Goal: Task Accomplishment & Management: Manage account settings

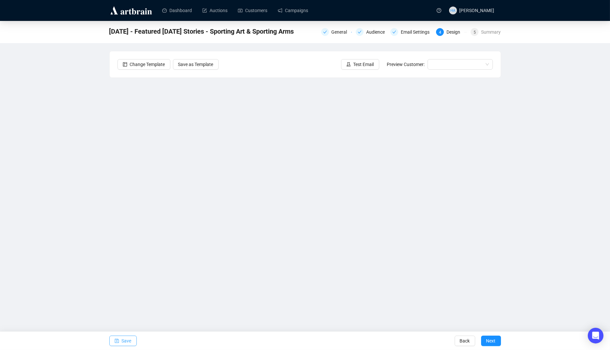
click at [124, 341] on span "Save" at bounding box center [127, 340] width 10 height 18
click at [130, 337] on span "Save" at bounding box center [127, 340] width 10 height 18
click at [415, 34] on div "Email Settings" at bounding box center [417, 32] width 33 height 8
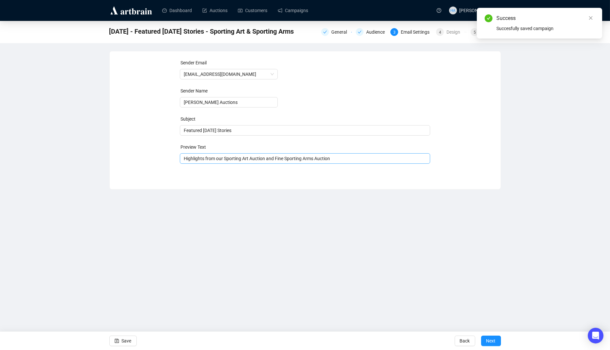
click at [239, 160] on span "Highlights from our Sporting Art Auction and Fine Sporting Arms Auction" at bounding box center [305, 158] width 250 height 5
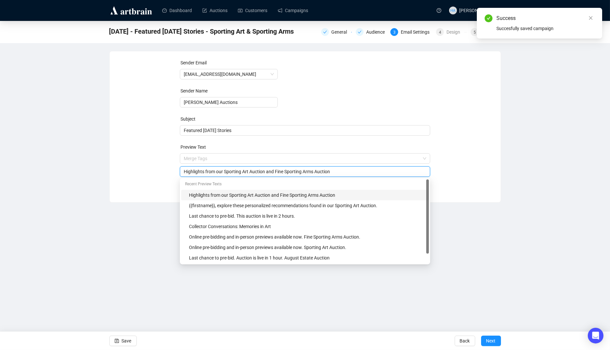
click at [222, 172] on input "Highlights from our Sporting Art Auction and Fine Sporting Arms Auction" at bounding box center [305, 171] width 242 height 7
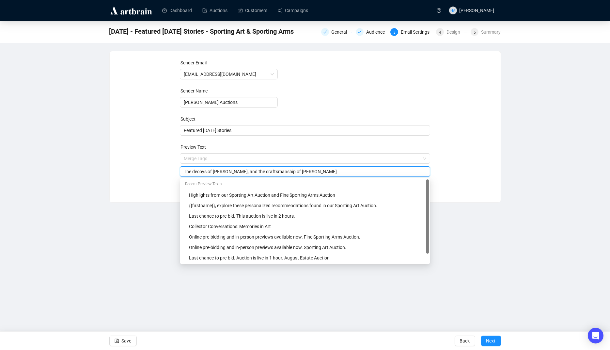
type input "The decoys of [PERSON_NAME], and the craftsmanship of [PERSON_NAME]"
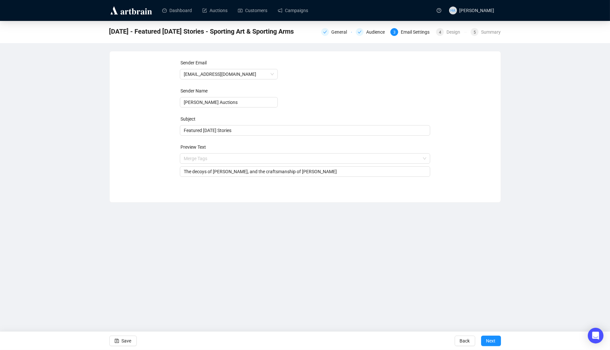
click at [163, 184] on div "Sender Email [EMAIL_ADDRESS][DOMAIN_NAME] Sender Name [PERSON_NAME] Auctions Su…" at bounding box center [304, 121] width 375 height 125
click at [448, 34] on div "Design" at bounding box center [455, 32] width 18 height 8
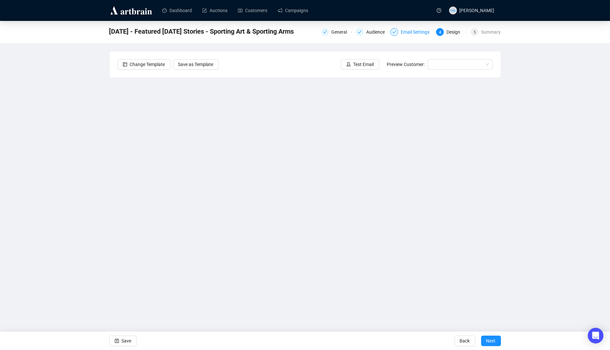
click at [414, 36] on div "Email Settings" at bounding box center [417, 32] width 33 height 8
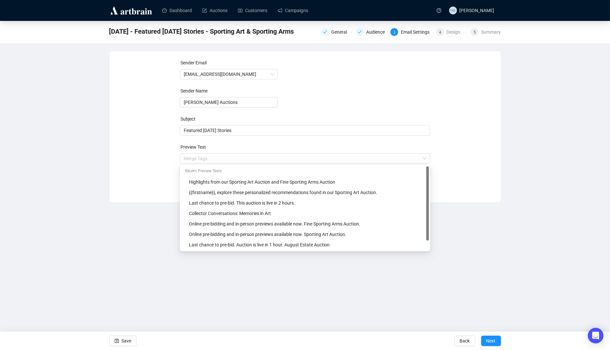
click at [323, 160] on span "Merge Tags The decoys of [PERSON_NAME], and the craftsmanship of [PERSON_NAME]" at bounding box center [305, 165] width 250 height 18
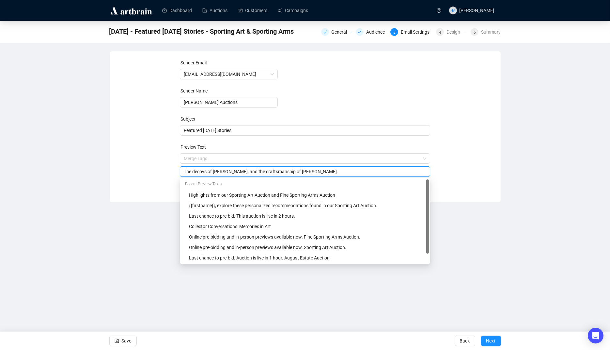
drag, startPoint x: 192, startPoint y: 172, endPoint x: 182, endPoint y: 172, distance: 9.8
click at [182, 172] on div "The decoys of [PERSON_NAME], and the craftsmanship of [PERSON_NAME]." at bounding box center [305, 171] width 250 height 10
click at [226, 172] on input "Learn more about the decoys of [PERSON_NAME], and the craftsmanship of [PERSON_…" at bounding box center [305, 171] width 242 height 7
type input "Learn more about the decoys of [PERSON_NAME], and the craftsmanship of [PERSON_…"
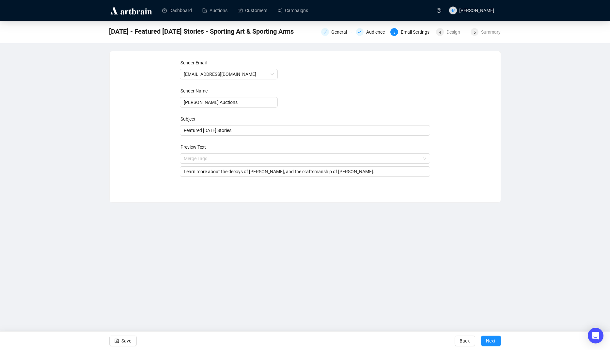
click at [150, 169] on div "Sender Email [EMAIL_ADDRESS][DOMAIN_NAME] Sender Name [PERSON_NAME] Auctions Su…" at bounding box center [304, 121] width 375 height 125
click at [131, 339] on span "Save" at bounding box center [127, 340] width 10 height 18
click at [450, 32] on div "Design" at bounding box center [455, 32] width 18 height 8
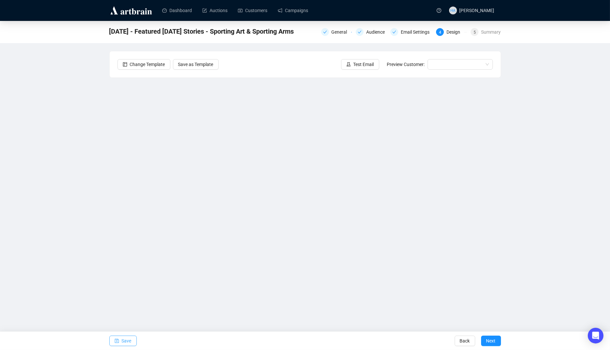
click at [127, 338] on span "Save" at bounding box center [127, 340] width 10 height 18
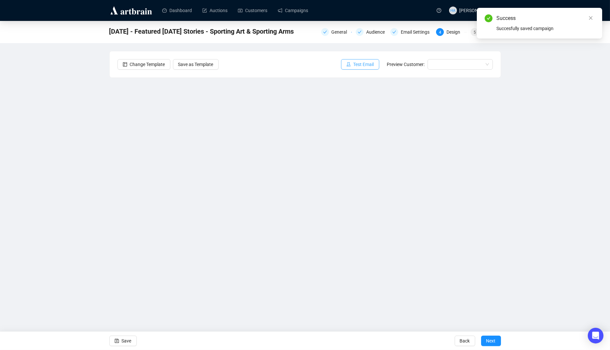
click at [367, 64] on span "Test Email" at bounding box center [363, 64] width 21 height 7
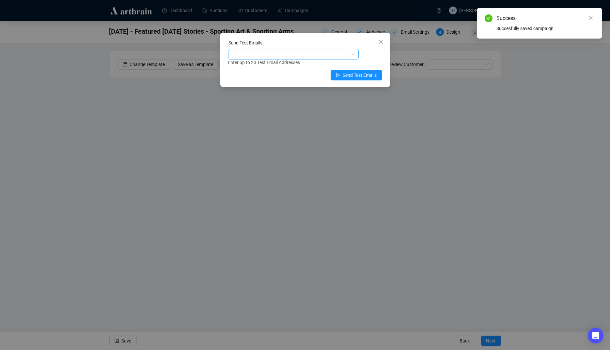
click at [272, 54] on div at bounding box center [289, 54] width 121 height 9
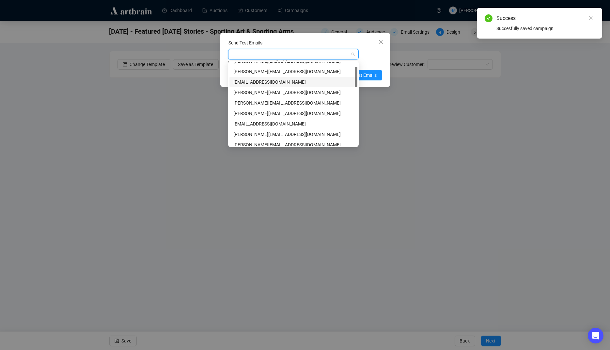
scroll to position [18, 0]
click at [250, 101] on div "[PERSON_NAME][EMAIL_ADDRESS][DOMAIN_NAME]" at bounding box center [293, 101] width 120 height 7
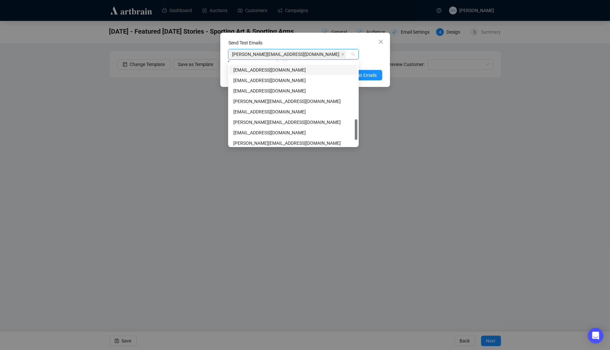
scroll to position [233, 0]
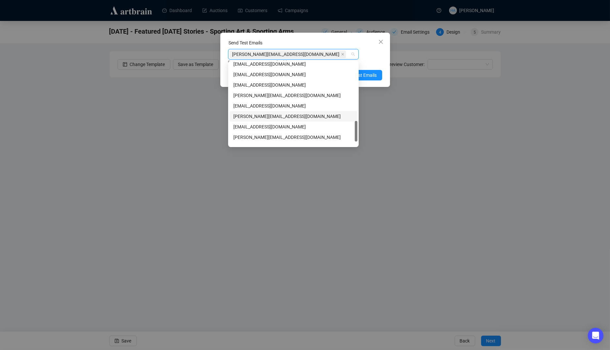
click at [246, 116] on div "[PERSON_NAME][EMAIL_ADDRESS][DOMAIN_NAME]" at bounding box center [293, 116] width 120 height 7
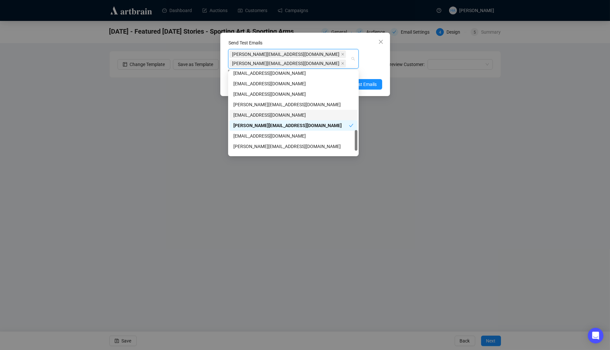
scroll to position [250, 0]
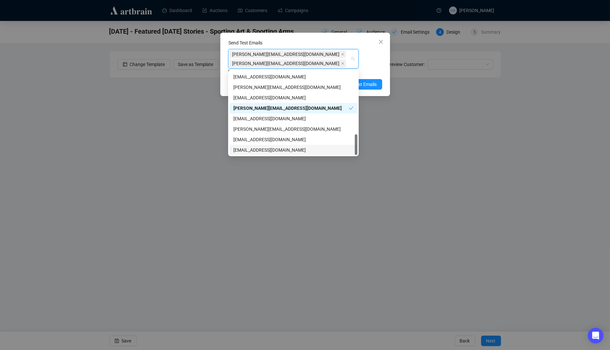
click at [242, 148] on div "[EMAIL_ADDRESS][DOMAIN_NAME]" at bounding box center [293, 149] width 120 height 7
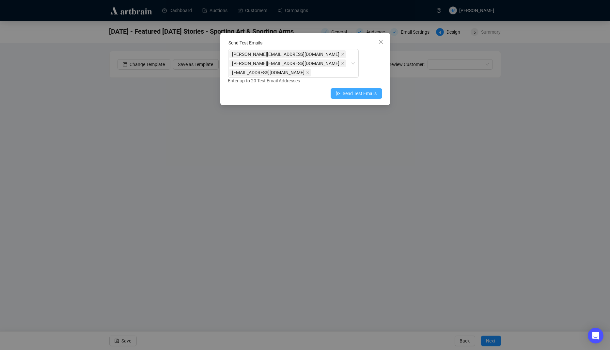
click at [375, 94] on span "Send Test Emails" at bounding box center [360, 93] width 34 height 7
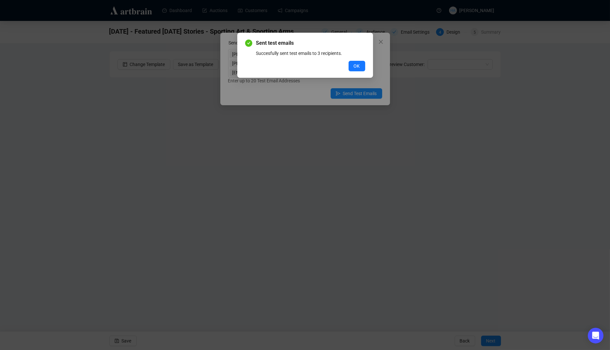
click at [355, 62] on span "OK" at bounding box center [357, 65] width 6 height 7
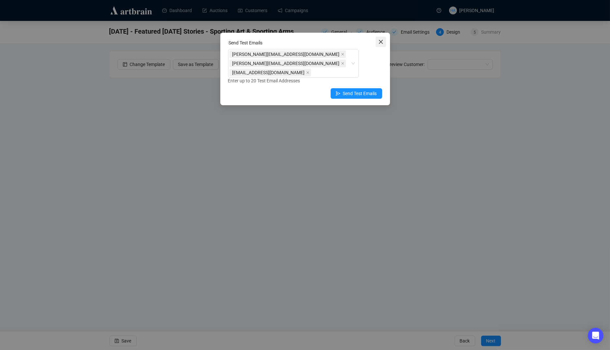
click at [380, 44] on icon "close" at bounding box center [380, 41] width 5 height 5
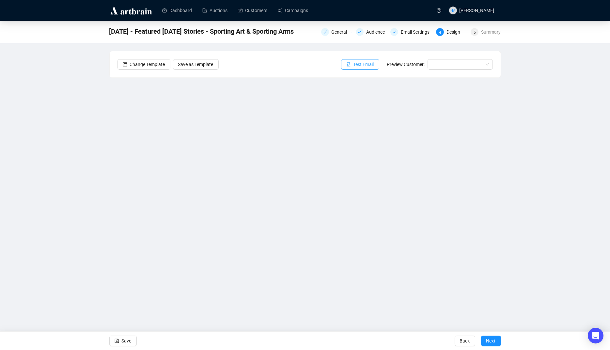
click at [365, 63] on span "Test Email" at bounding box center [363, 64] width 21 height 7
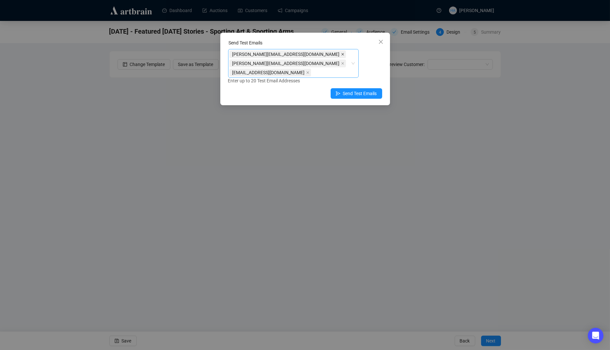
click at [341, 54] on icon "close" at bounding box center [342, 54] width 3 height 3
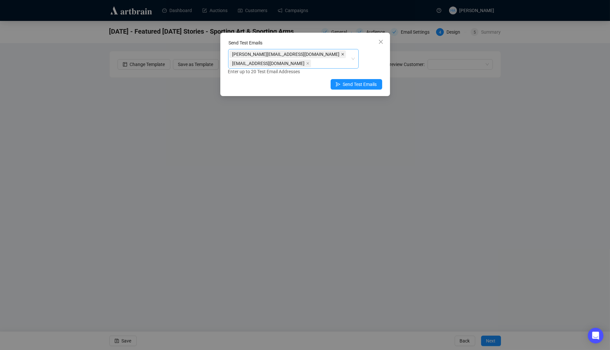
click at [341, 54] on icon "close" at bounding box center [342, 54] width 3 height 3
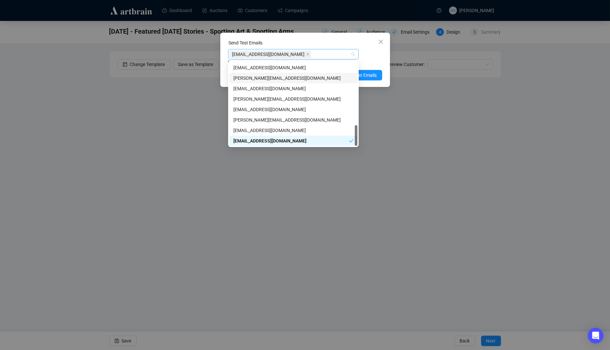
click at [287, 54] on span "[EMAIL_ADDRESS][DOMAIN_NAME]" at bounding box center [270, 54] width 82 height 8
click at [306, 54] on icon "close" at bounding box center [307, 54] width 3 height 3
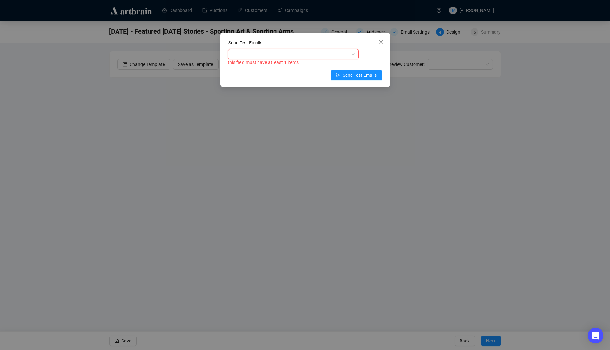
click at [279, 54] on div at bounding box center [289, 54] width 121 height 9
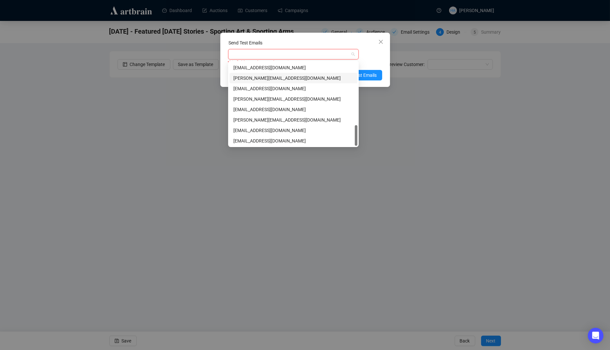
click at [267, 56] on div at bounding box center [289, 54] width 121 height 9
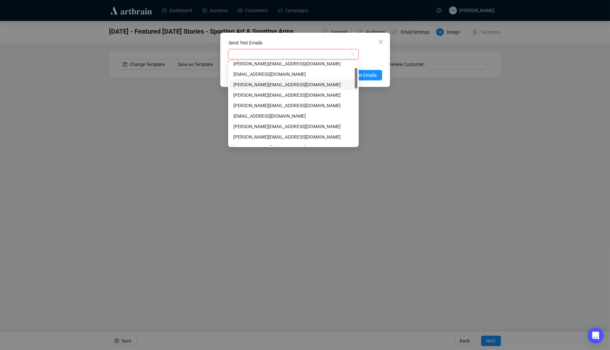
scroll to position [0, 0]
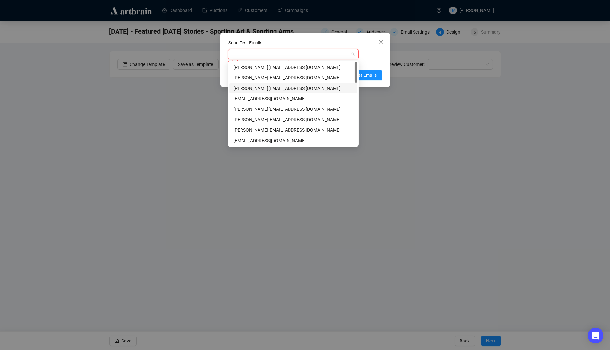
click at [253, 88] on div "[PERSON_NAME][EMAIL_ADDRESS][DOMAIN_NAME]" at bounding box center [293, 88] width 120 height 7
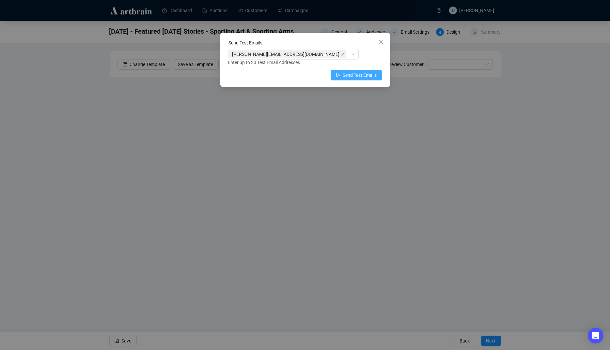
click at [364, 73] on span "Send Test Emails" at bounding box center [360, 74] width 34 height 7
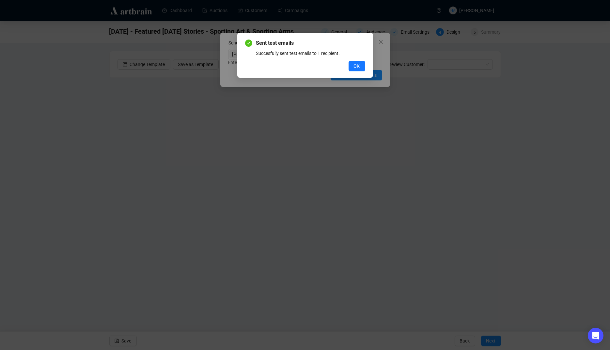
drag, startPoint x: 359, startPoint y: 67, endPoint x: 342, endPoint y: 62, distance: 17.8
click at [358, 67] on span "OK" at bounding box center [357, 65] width 6 height 7
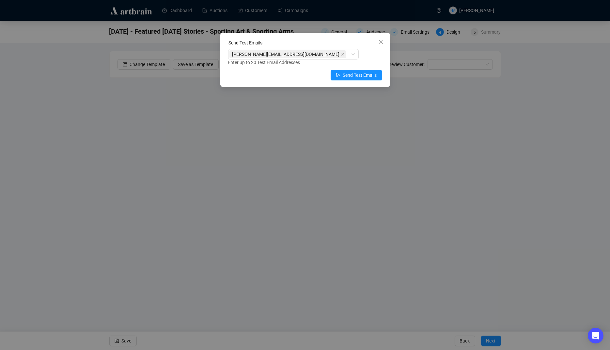
drag, startPoint x: 382, startPoint y: 41, endPoint x: 381, endPoint y: 45, distance: 4.9
click at [382, 41] on icon "close" at bounding box center [380, 41] width 5 height 5
